Goal: Book appointment/travel/reservation

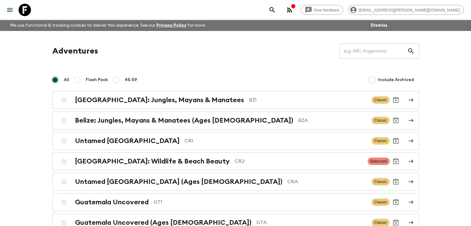
click at [115, 79] on input "45-59" at bounding box center [115, 79] width 7 height 7
radio input "true"
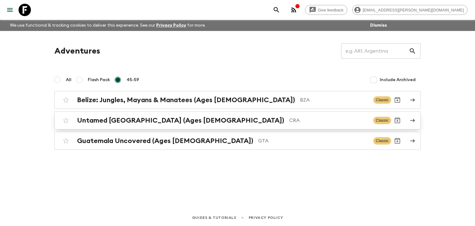
click at [116, 118] on h2 "Untamed [GEOGRAPHIC_DATA] (Ages [DEMOGRAPHIC_DATA])" at bounding box center [180, 120] width 207 height 8
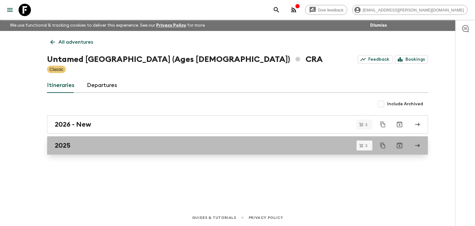
click at [79, 148] on div "2025" at bounding box center [232, 145] width 354 height 8
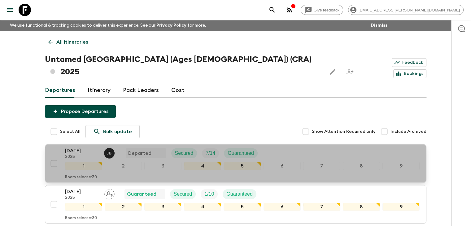
click at [78, 147] on p "[DATE]" at bounding box center [82, 150] width 34 height 7
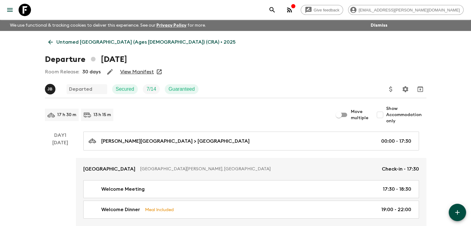
click at [141, 71] on link "View Manifest" at bounding box center [137, 72] width 34 height 6
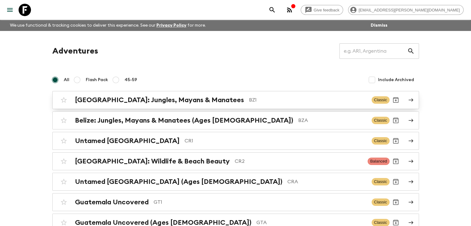
click at [162, 98] on h2 "[GEOGRAPHIC_DATA]: Jungles, Mayans & Manatees" at bounding box center [159, 100] width 169 height 8
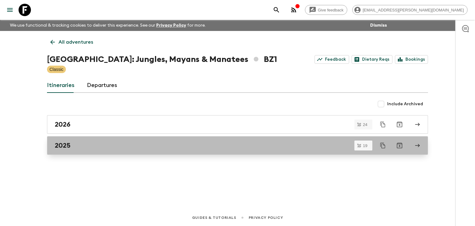
click at [69, 145] on h2 "2025" at bounding box center [63, 145] width 16 height 8
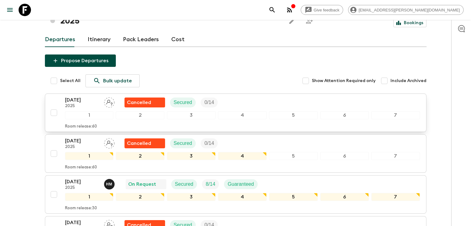
scroll to position [62, 0]
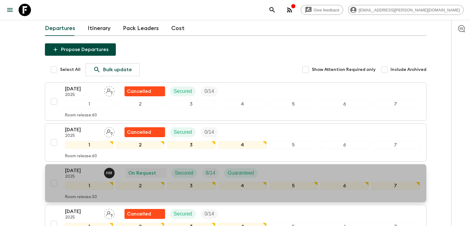
click at [79, 167] on p "[DATE]" at bounding box center [82, 170] width 34 height 7
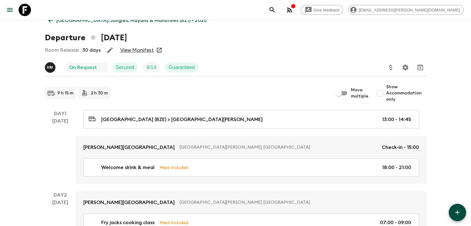
scroll to position [31, 0]
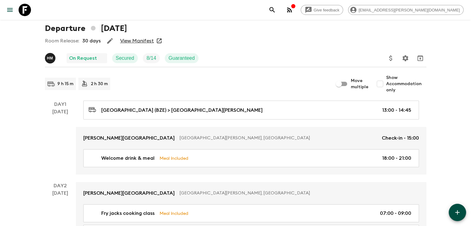
click at [138, 39] on link "View Manifest" at bounding box center [137, 41] width 34 height 6
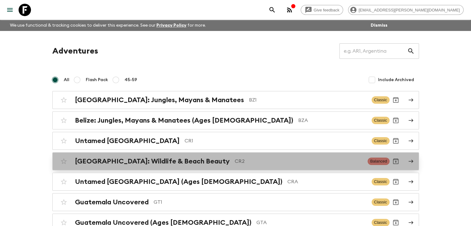
click at [165, 160] on h2 "[GEOGRAPHIC_DATA]: Wildlife & Beach Beauty" at bounding box center [152, 161] width 155 height 8
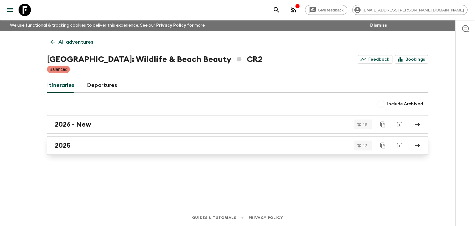
click at [66, 144] on h2 "2025" at bounding box center [63, 145] width 16 height 8
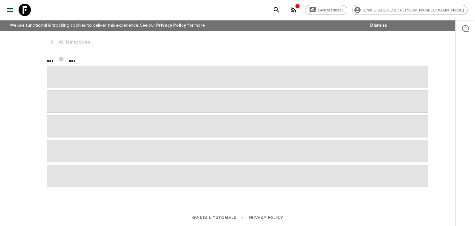
click at [66, 144] on span at bounding box center [237, 151] width 381 height 22
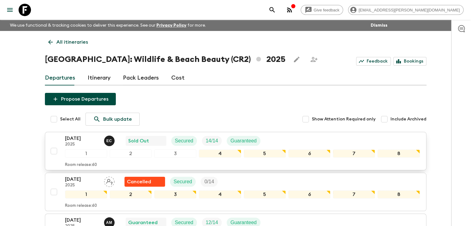
click at [77, 137] on p "[DATE]" at bounding box center [82, 138] width 34 height 7
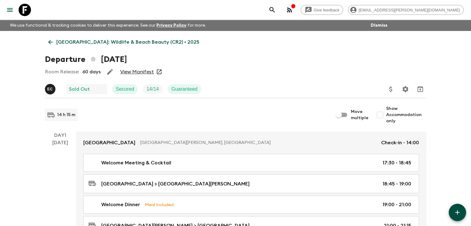
click at [132, 72] on link "View Manifest" at bounding box center [137, 72] width 34 height 6
